Goal: Transaction & Acquisition: Purchase product/service

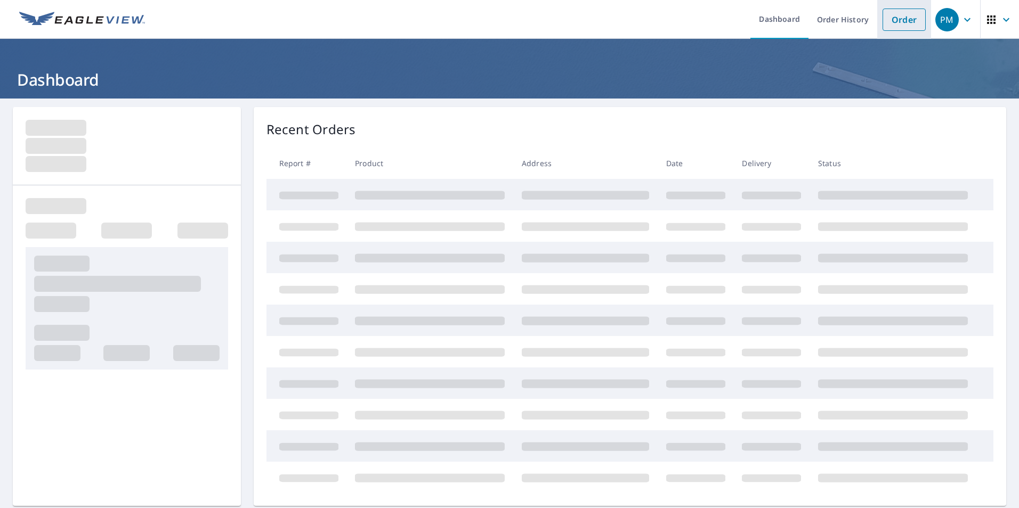
click at [892, 20] on link "Order" at bounding box center [903, 20] width 43 height 22
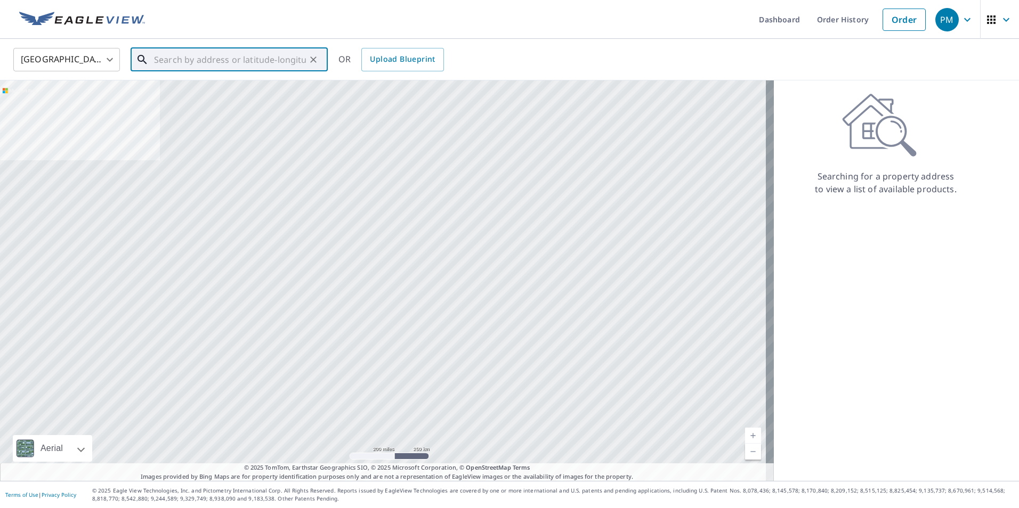
click at [156, 61] on input "text" at bounding box center [230, 60] width 152 height 30
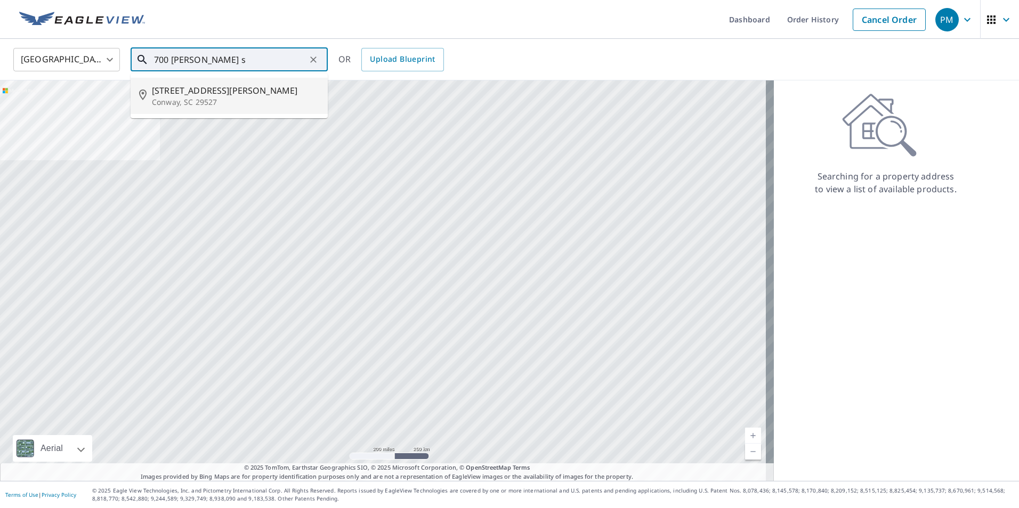
click at [173, 95] on span "[STREET_ADDRESS][PERSON_NAME]" at bounding box center [235, 90] width 167 height 13
type input "[STREET_ADDRESS][PERSON_NAME]"
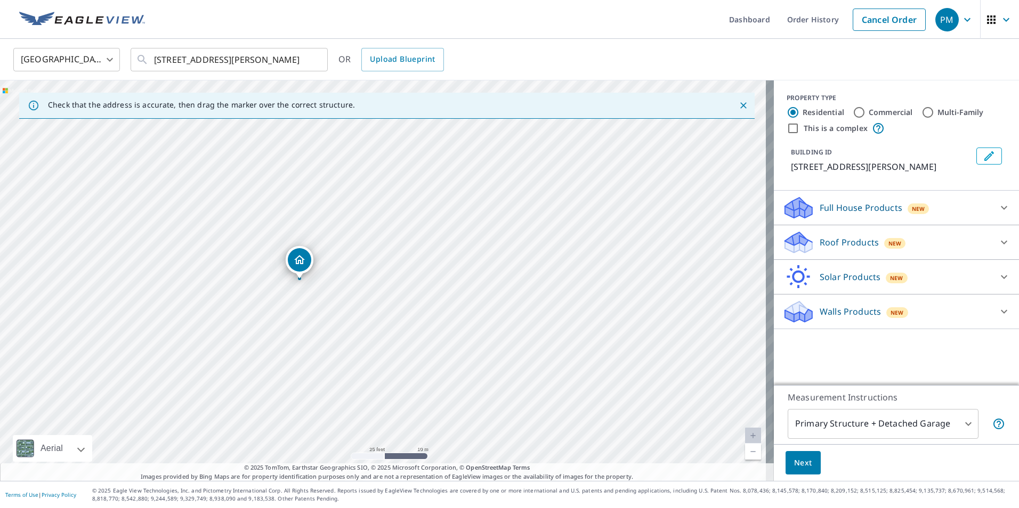
drag, startPoint x: 341, startPoint y: 250, endPoint x: 383, endPoint y: 337, distance: 96.0
click at [383, 337] on div "[STREET_ADDRESS][PERSON_NAME]" at bounding box center [387, 280] width 774 height 401
drag, startPoint x: 301, startPoint y: 259, endPoint x: 310, endPoint y: 258, distance: 8.5
click at [955, 246] on div "Roof Products New" at bounding box center [886, 242] width 209 height 25
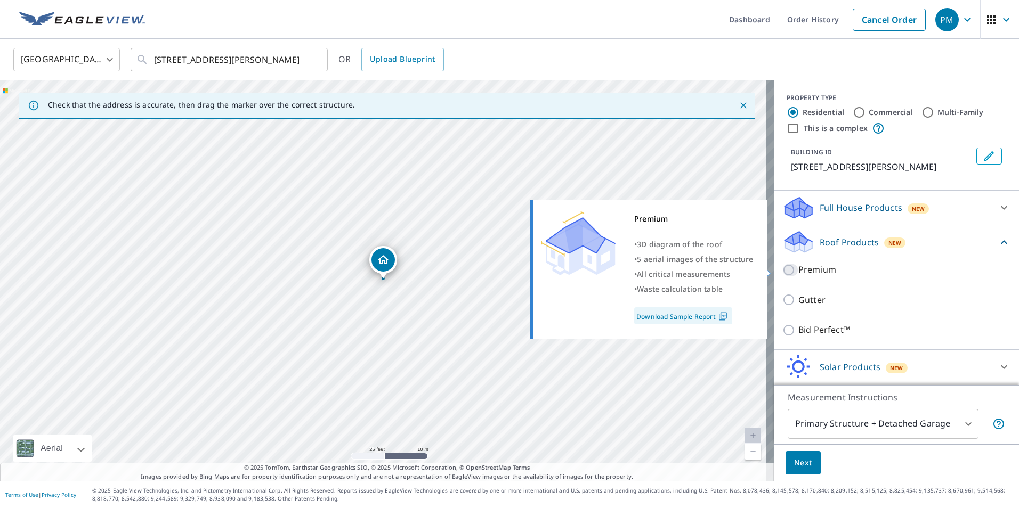
click at [782, 271] on input "Premium" at bounding box center [790, 270] width 16 height 13
checkbox input "true"
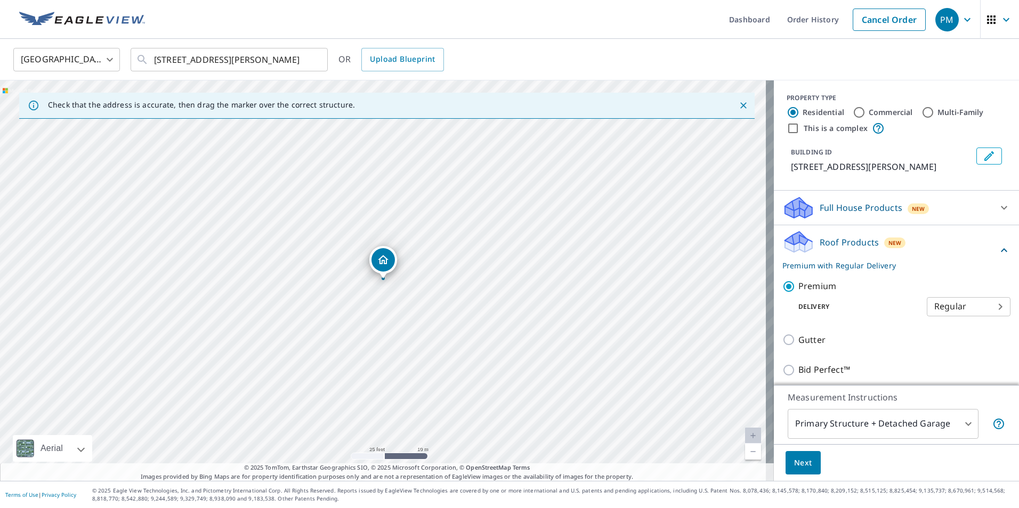
click at [798, 464] on span "Next" at bounding box center [803, 463] width 18 height 13
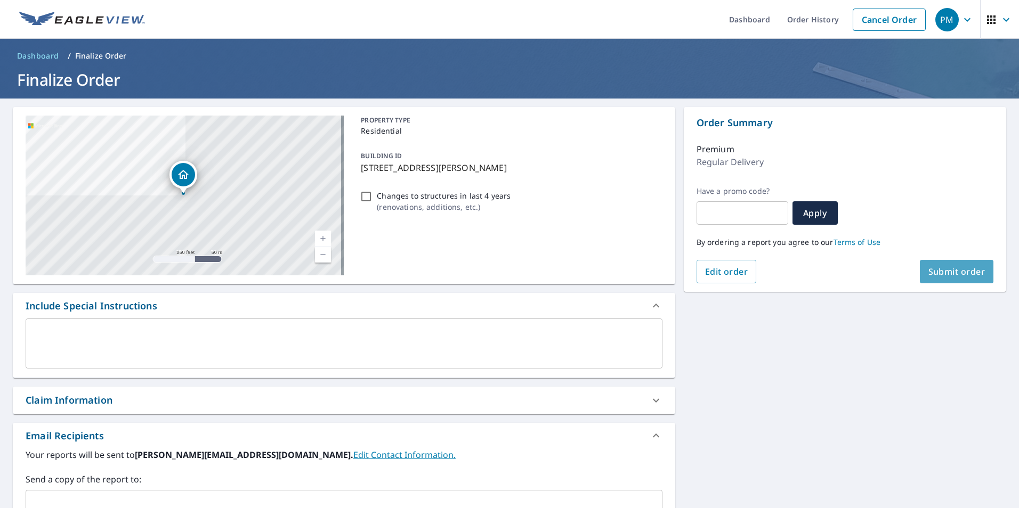
click at [938, 272] on span "Submit order" at bounding box center [956, 272] width 57 height 12
